Goal: Information Seeking & Learning: Check status

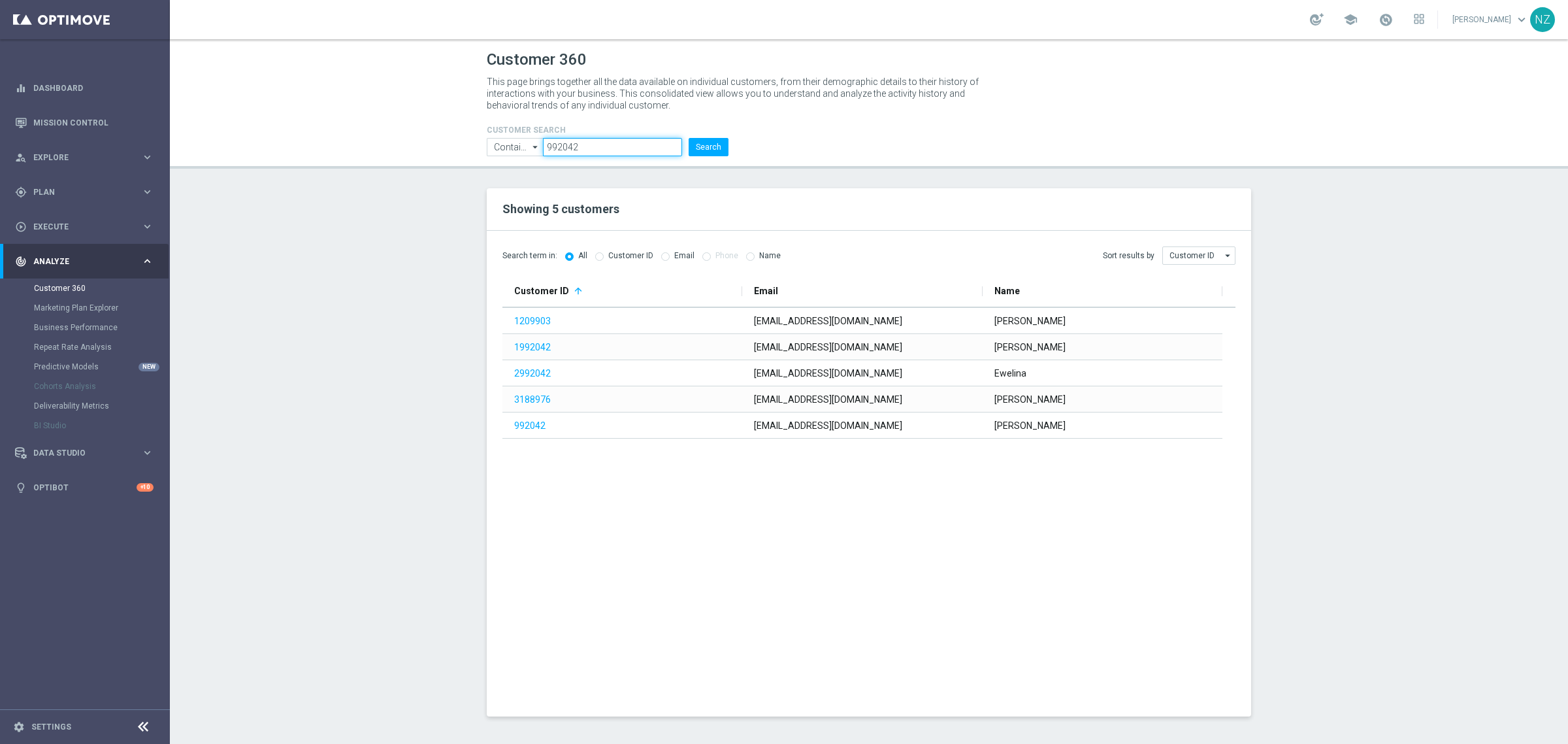
drag, startPoint x: 599, startPoint y: 149, endPoint x: 380, endPoint y: 157, distance: 219.1
click at [380, 157] on header "Customer 360 This page brings together all the data available on individual cus…" at bounding box center [869, 104] width 1399 height 129
paste input "1564717"
type input "1564717"
click at [705, 141] on button "Search" at bounding box center [709, 147] width 40 height 18
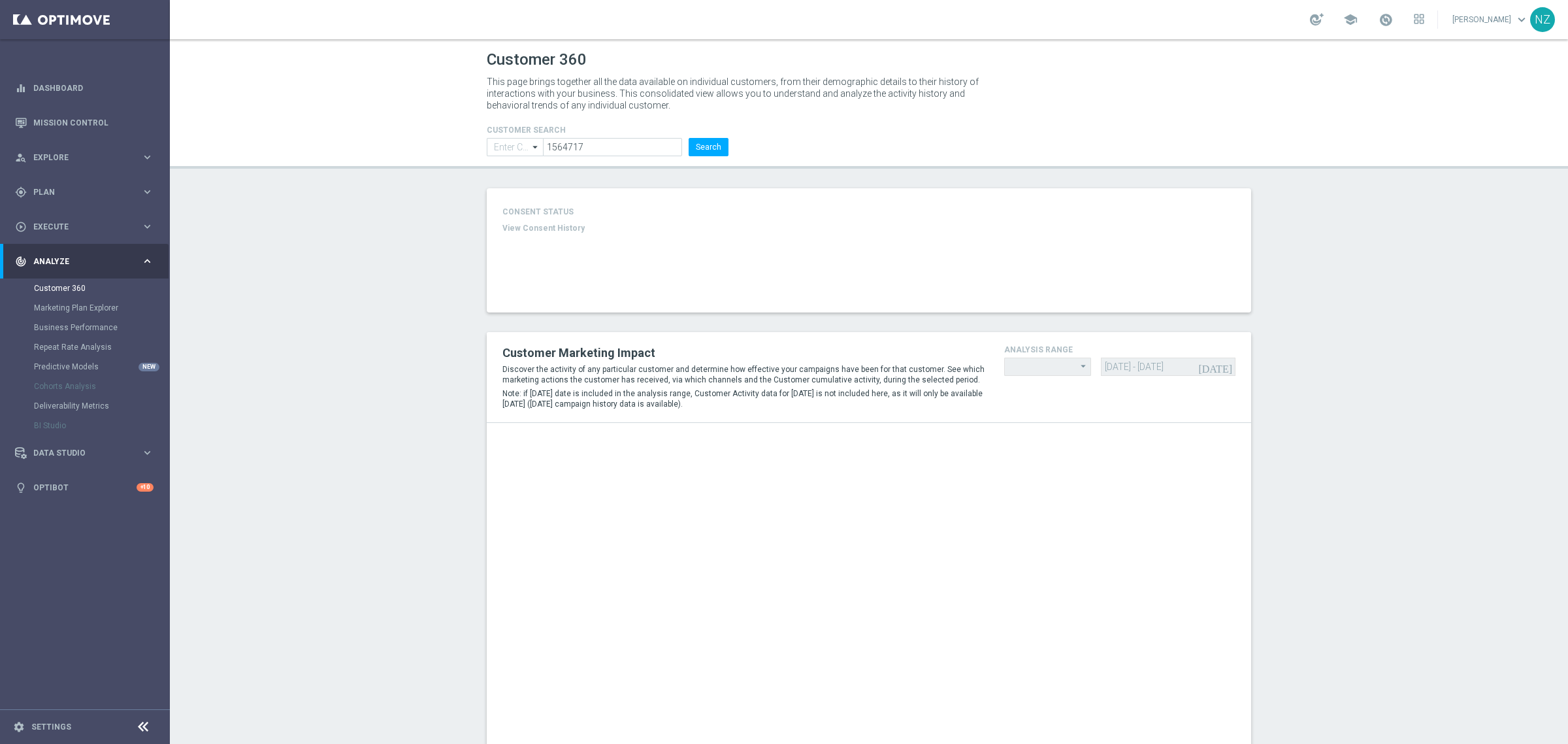
type input "Contains"
type input "Last 30 days"
type input "Deposit Amount"
type input "Last 30 days"
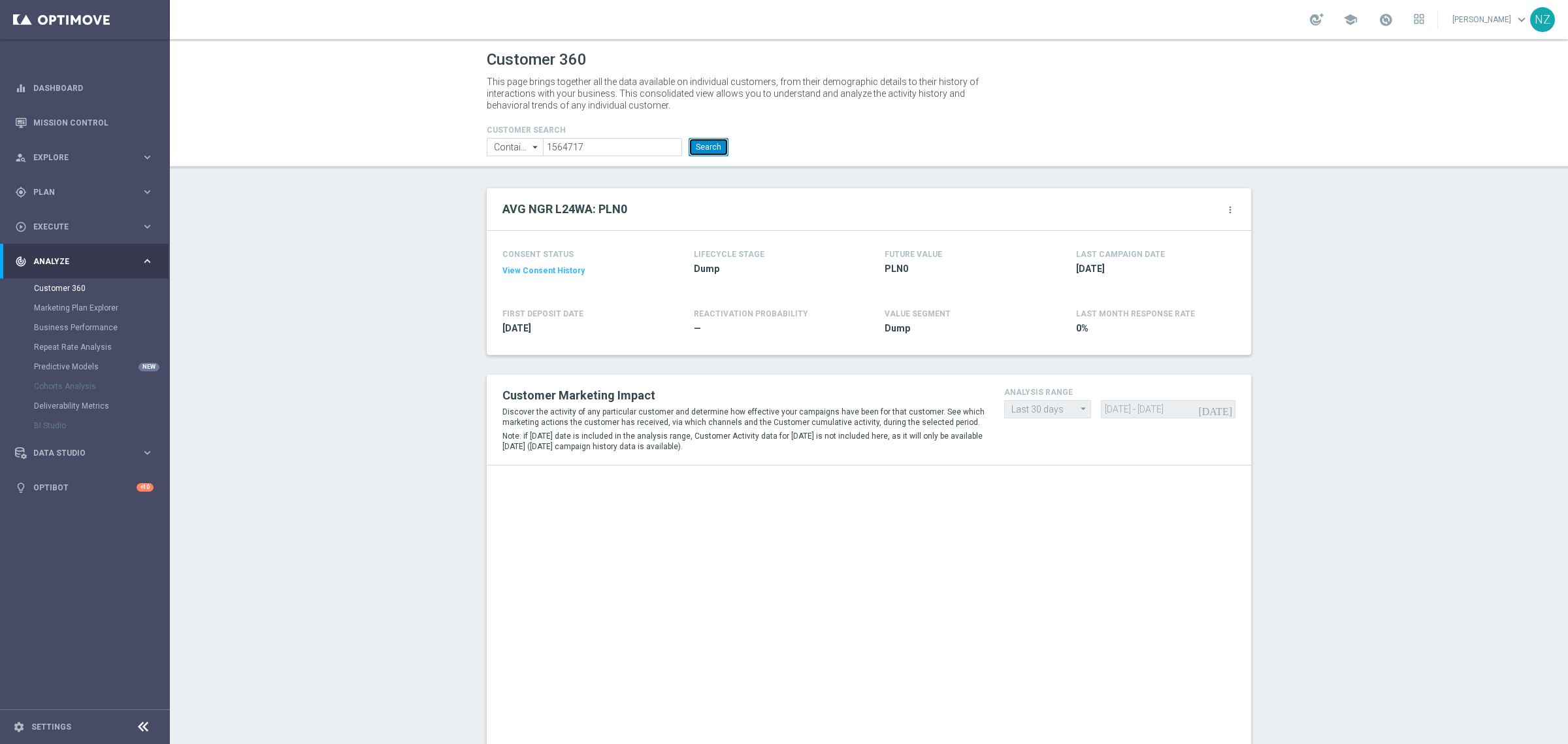
click at [720, 148] on button "Search" at bounding box center [709, 147] width 40 height 18
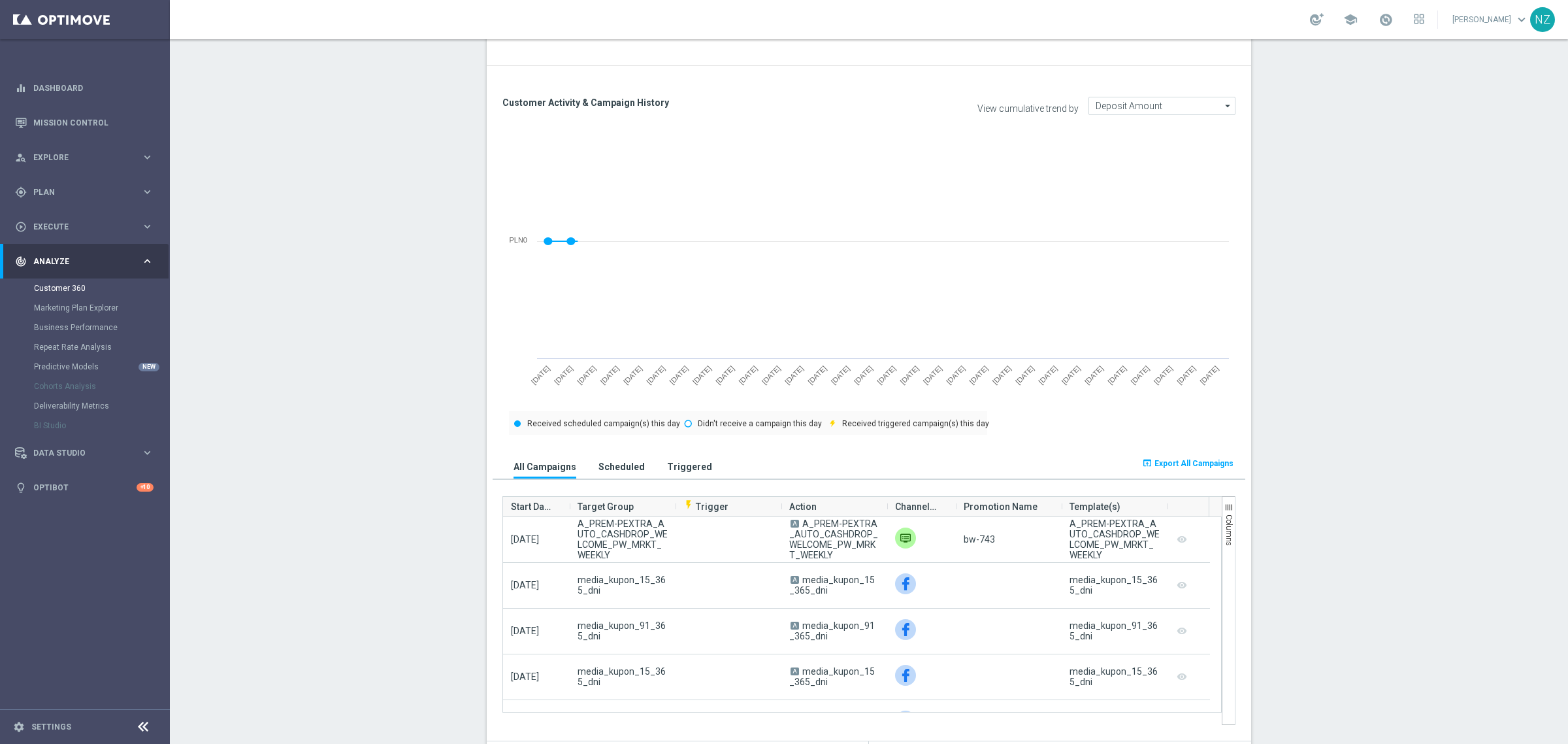
scroll to position [490, 0]
